Goal: Task Accomplishment & Management: Manage account settings

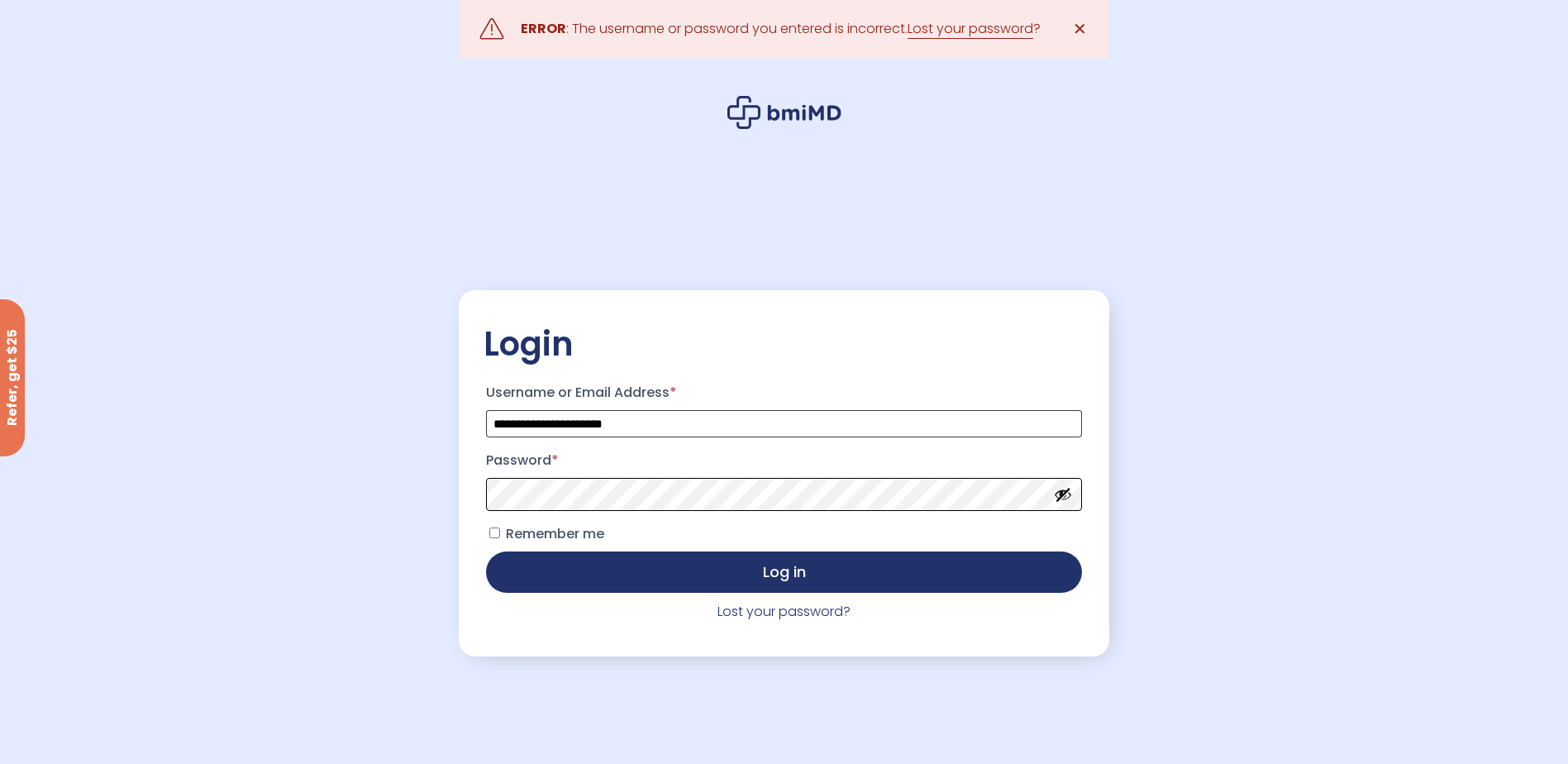
click at [486, 552] on button "Log in" at bounding box center [784, 572] width 595 height 42
